Goal: Task Accomplishment & Management: Manage account settings

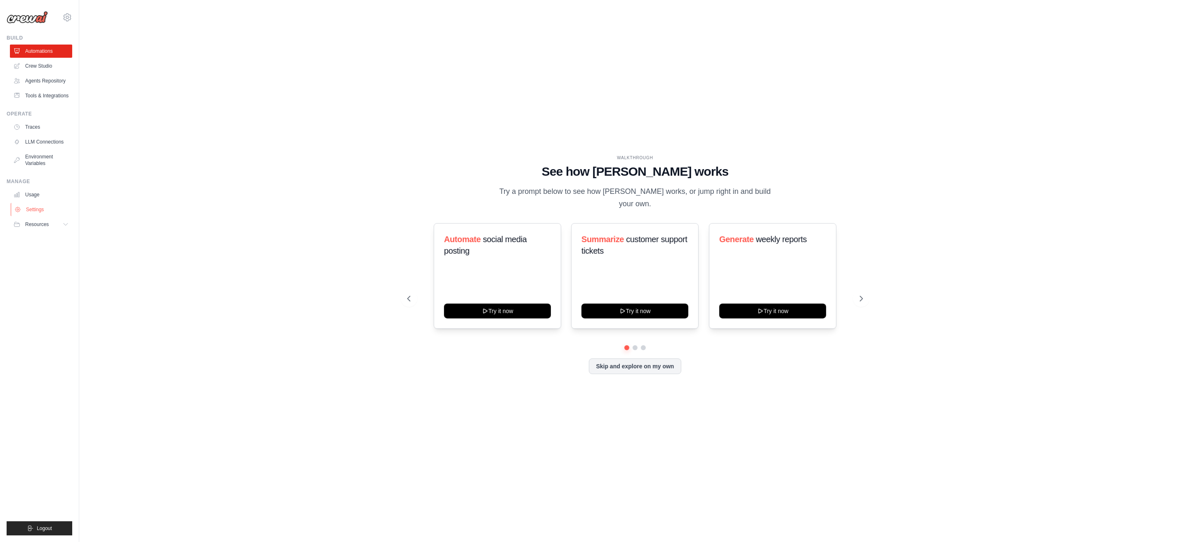
click at [38, 203] on link "Settings" at bounding box center [42, 209] width 62 height 13
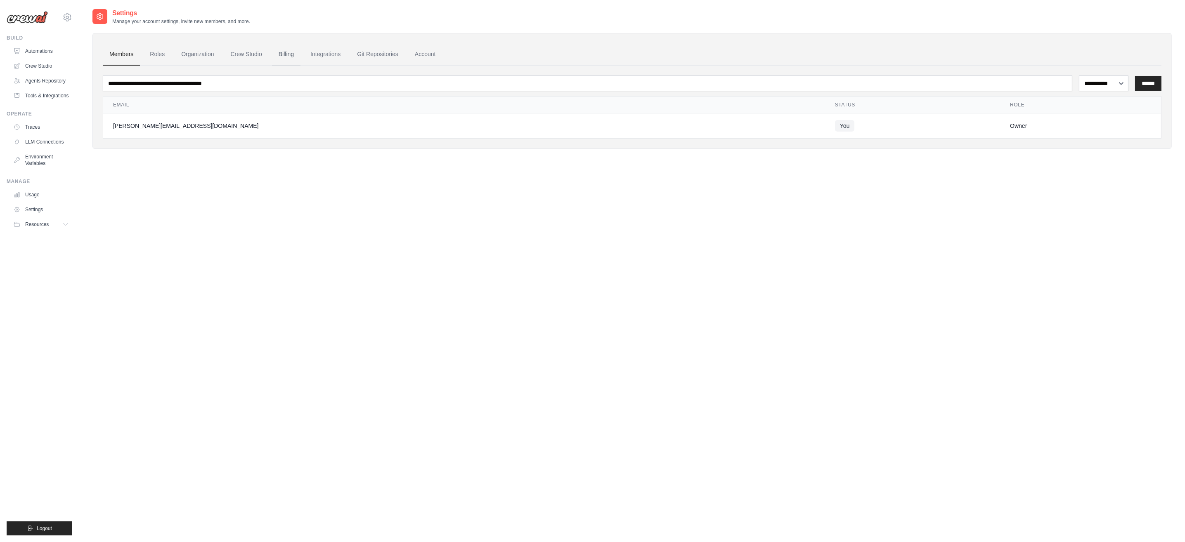
click at [282, 52] on link "Billing" at bounding box center [286, 54] width 28 height 22
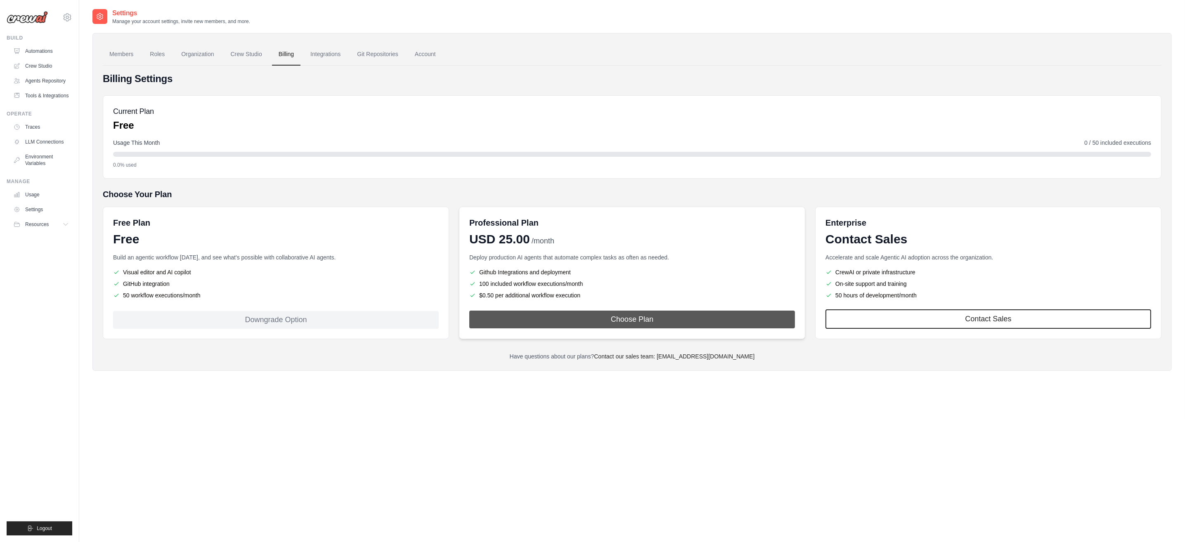
click at [630, 314] on button "Choose Plan" at bounding box center [632, 320] width 326 height 18
